Goal: Transaction & Acquisition: Download file/media

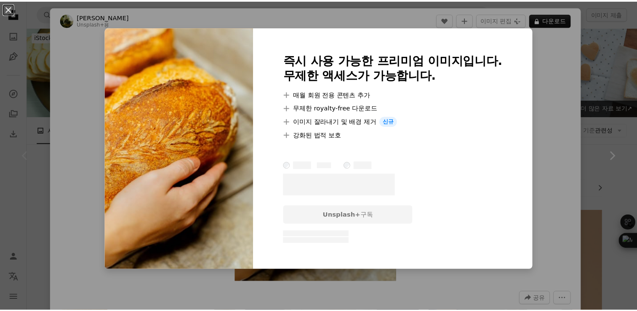
scroll to position [295, 0]
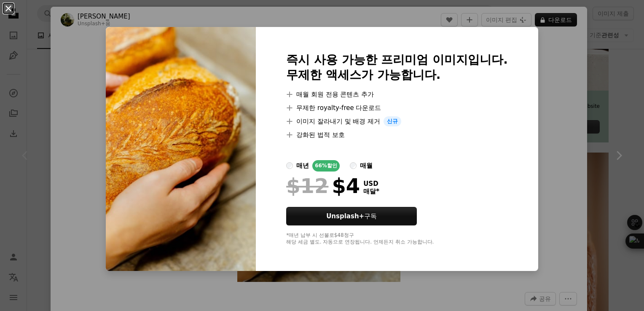
click at [13, 8] on button "An X shape" at bounding box center [8, 8] width 10 height 10
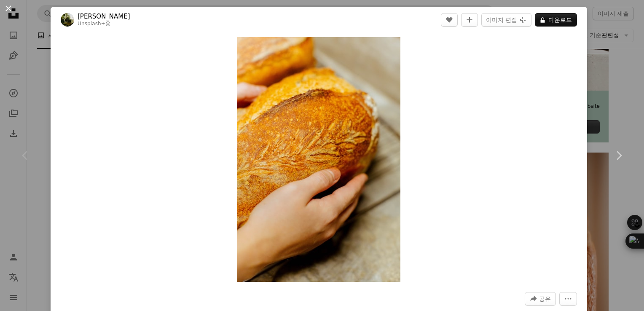
click at [3, 8] on button "An X shape" at bounding box center [8, 8] width 10 height 10
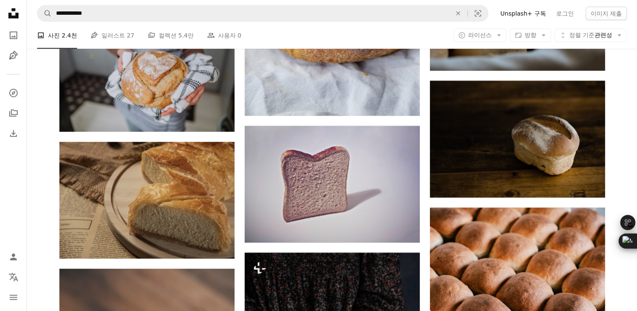
scroll to position [2107, 0]
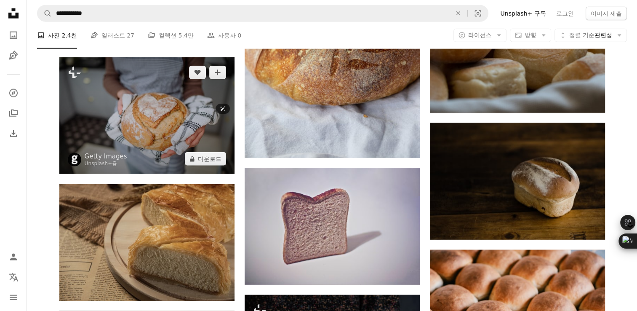
click at [122, 110] on img at bounding box center [146, 115] width 175 height 117
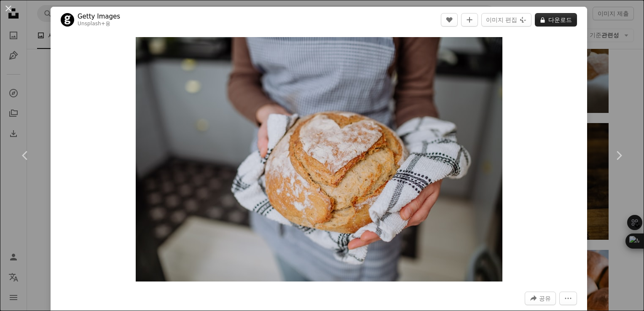
click at [542, 24] on button "A lock 다운로드" at bounding box center [556, 19] width 42 height 13
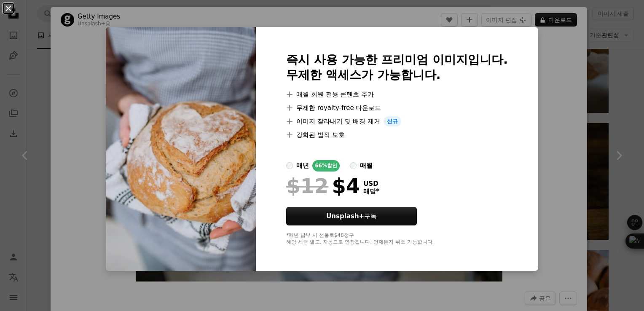
click at [9, 4] on button "An X shape" at bounding box center [8, 8] width 10 height 10
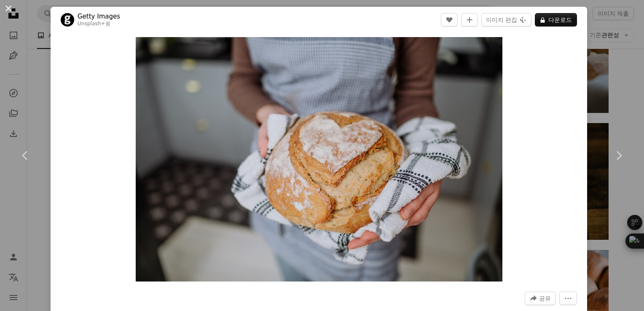
click at [9, 8] on button "An X shape" at bounding box center [8, 8] width 10 height 10
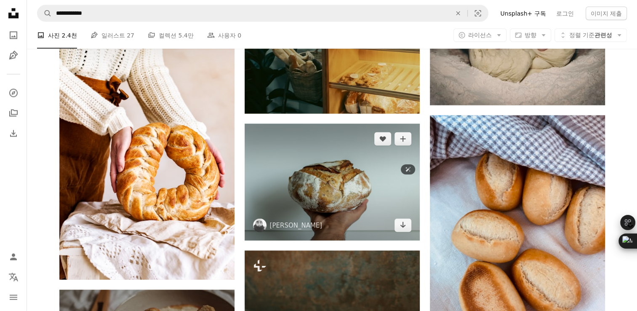
scroll to position [5056, 0]
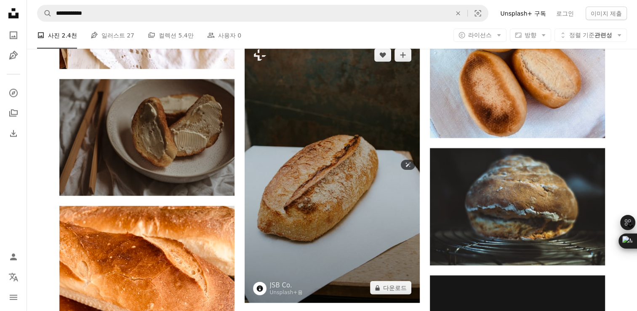
click at [376, 181] on img at bounding box center [332, 171] width 175 height 263
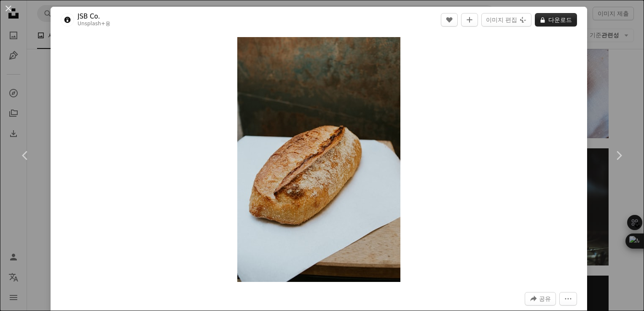
click at [552, 20] on button "A lock 다운로드" at bounding box center [556, 19] width 42 height 13
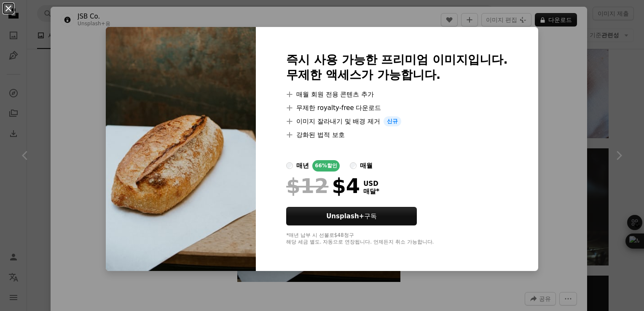
click at [12, 6] on button "An X shape" at bounding box center [8, 8] width 10 height 10
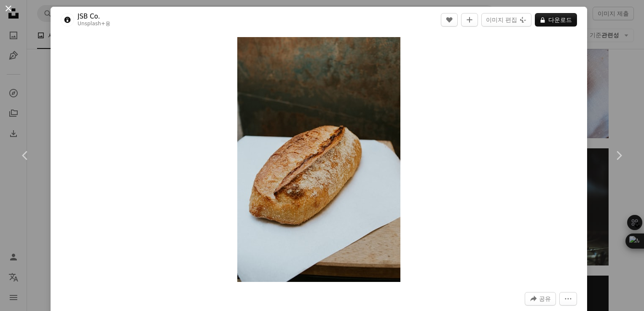
click at [10, 8] on button "An X shape" at bounding box center [8, 8] width 10 height 10
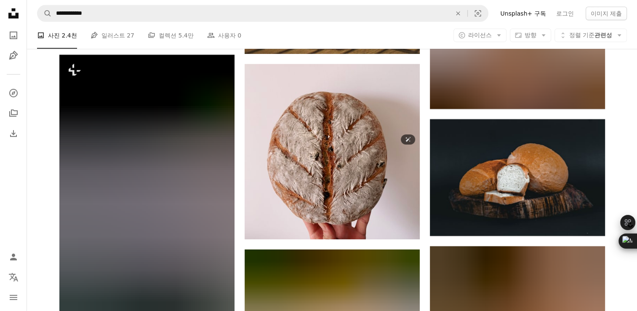
scroll to position [5857, 0]
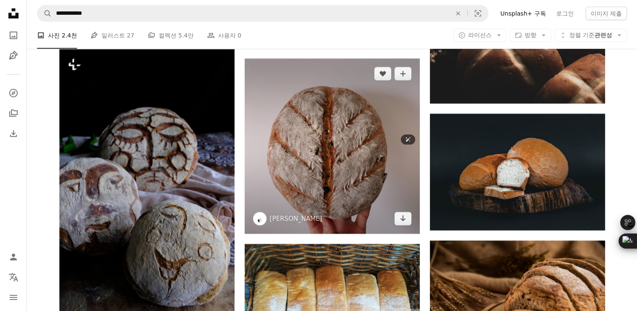
click at [364, 161] on img at bounding box center [332, 146] width 175 height 175
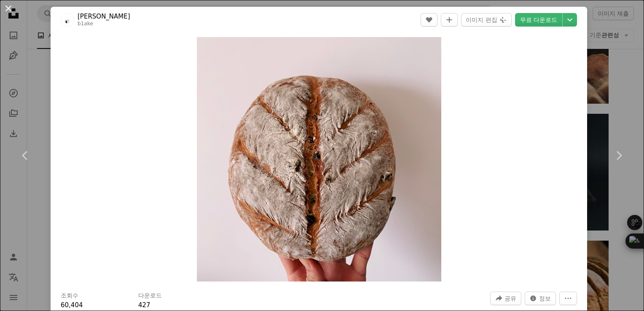
click at [10, 9] on button "An X shape" at bounding box center [8, 8] width 10 height 10
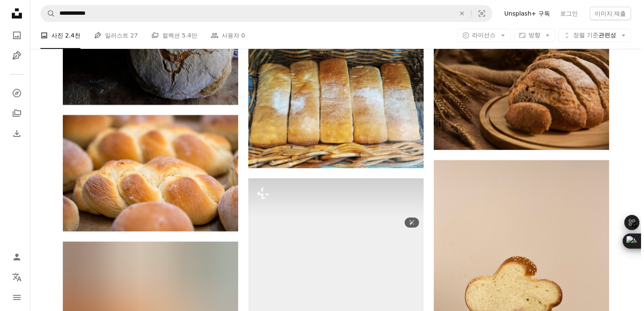
scroll to position [6110, 0]
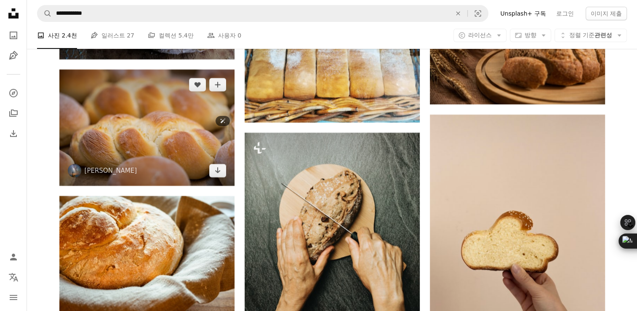
click at [189, 121] on img at bounding box center [146, 128] width 175 height 116
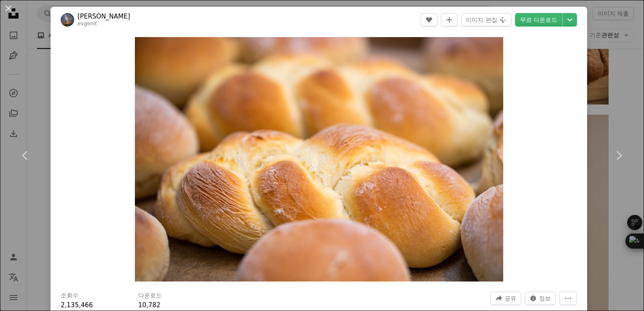
click at [544, 20] on link "무료 다운로드" at bounding box center [538, 19] width 47 height 13
